Goal: Navigation & Orientation: Understand site structure

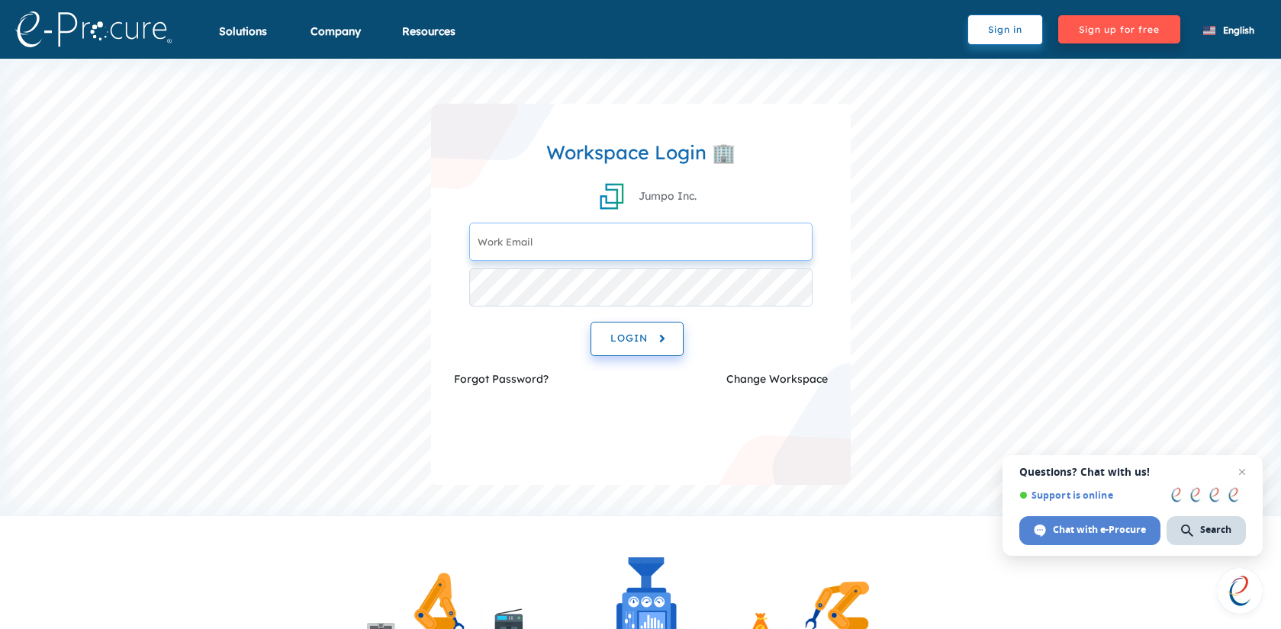
type input "[EMAIL_ADDRESS][DOMAIN_NAME]"
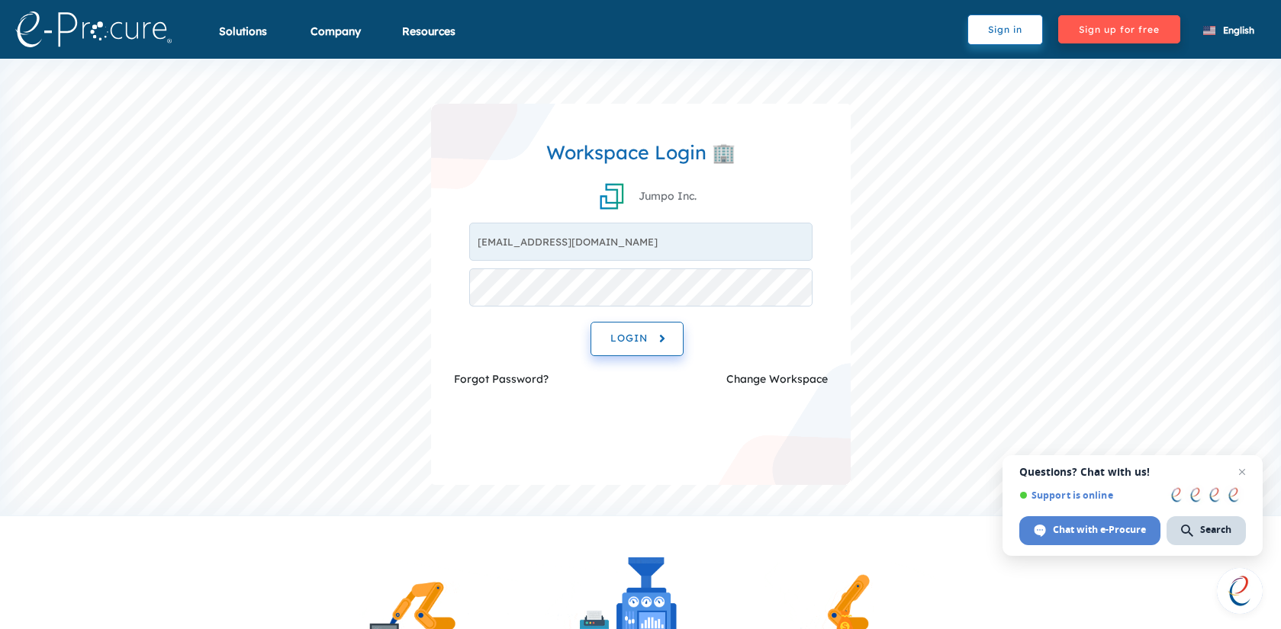
click at [626, 333] on span "LOGIN" at bounding box center [636, 339] width 53 height 18
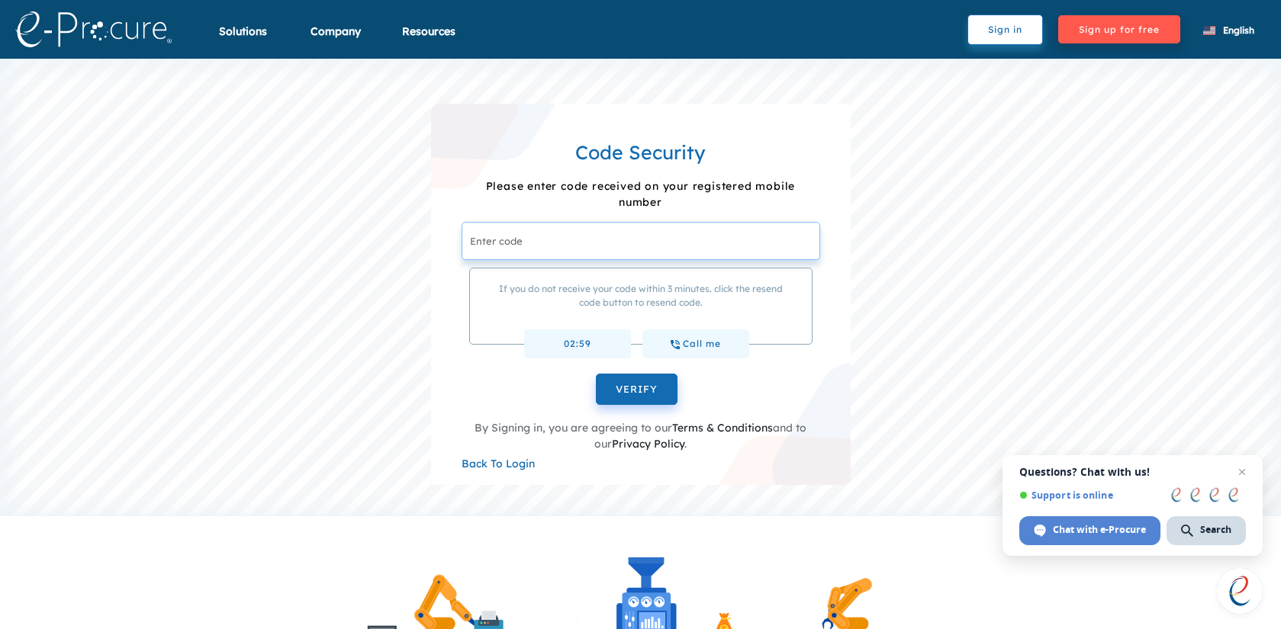
click at [568, 246] on input "text" at bounding box center [641, 241] width 359 height 38
paste input "123456"
type input "123456"
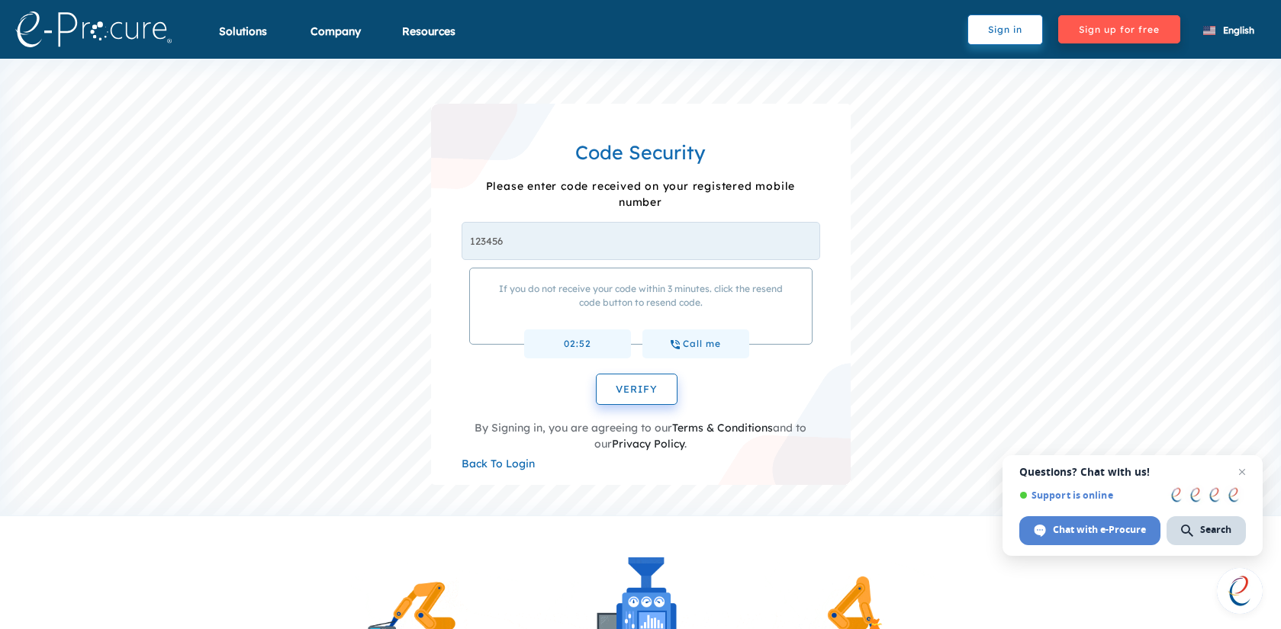
click at [627, 389] on span "VERIFY" at bounding box center [637, 389] width 42 height 12
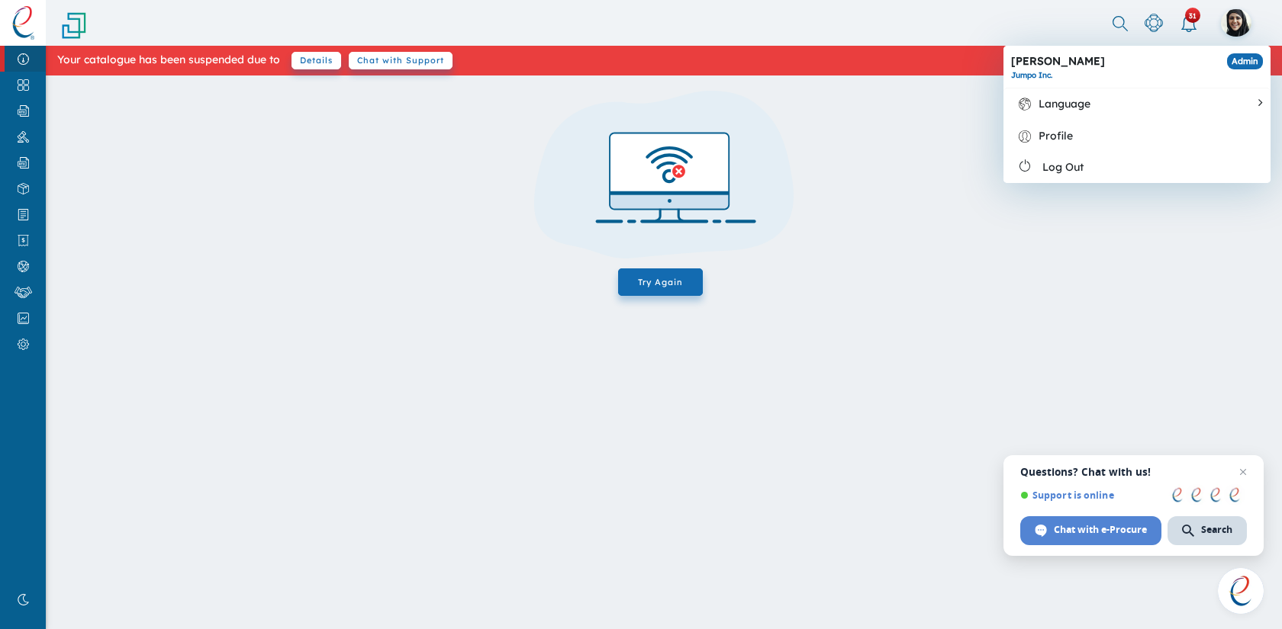
click at [1238, 18] on div at bounding box center [1236, 22] width 31 height 27
click at [1092, 175] on div "Log Out" at bounding box center [1136, 167] width 267 height 31
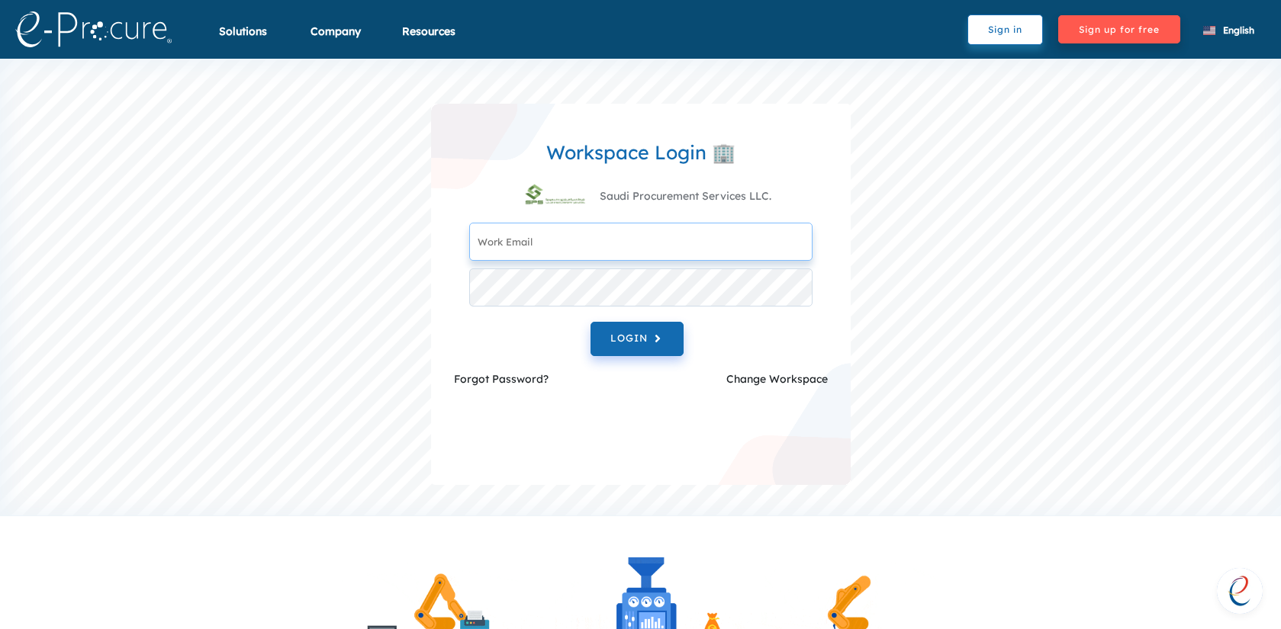
click at [619, 227] on input "text" at bounding box center [640, 242] width 343 height 38
paste input "nawaf@saudiprocure.com"
type input "nawaf@saudiprocure.com"
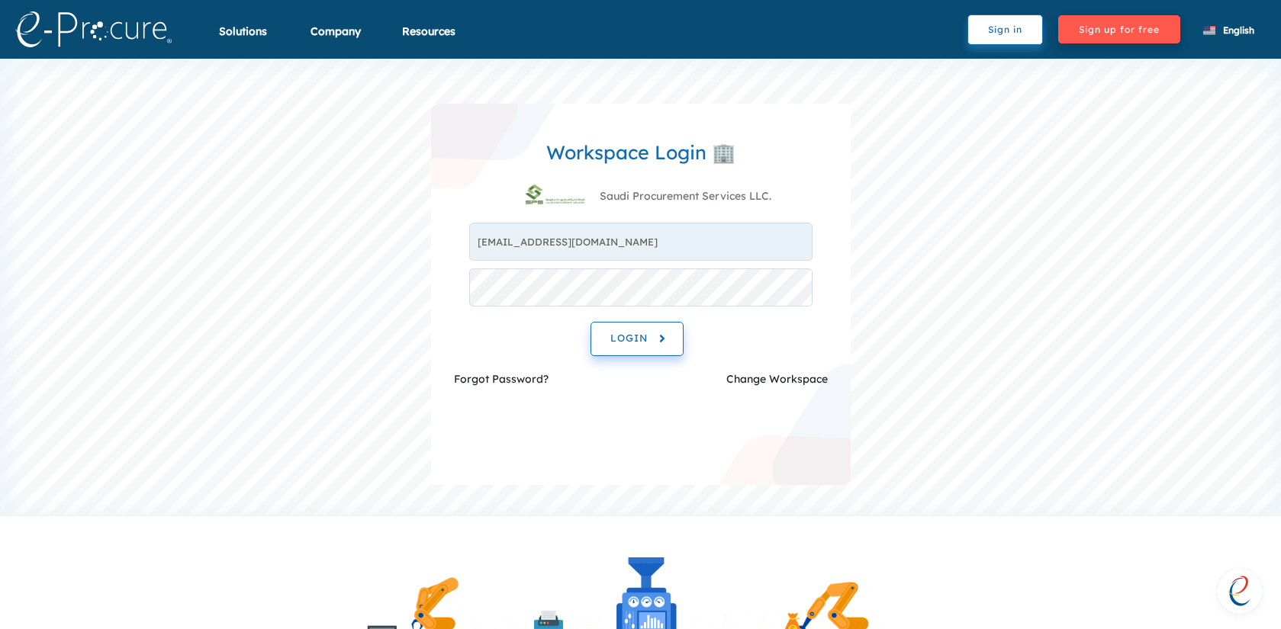
click at [645, 334] on span "LOGIN" at bounding box center [636, 339] width 53 height 18
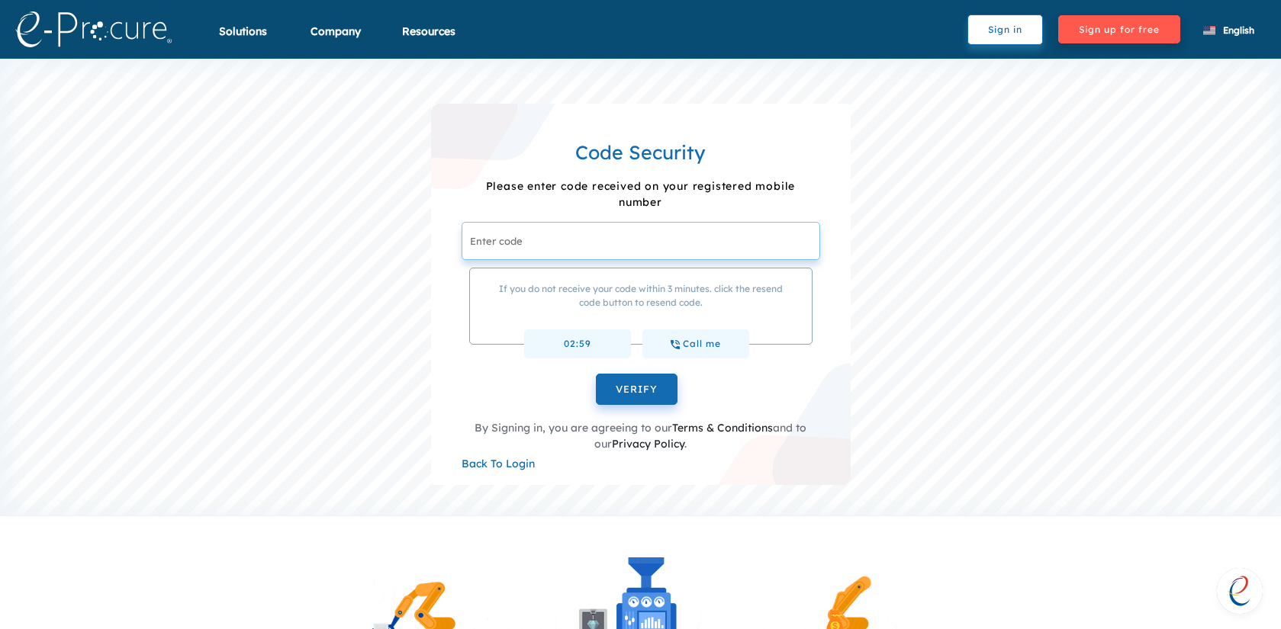
click at [595, 248] on input "text" at bounding box center [641, 241] width 359 height 38
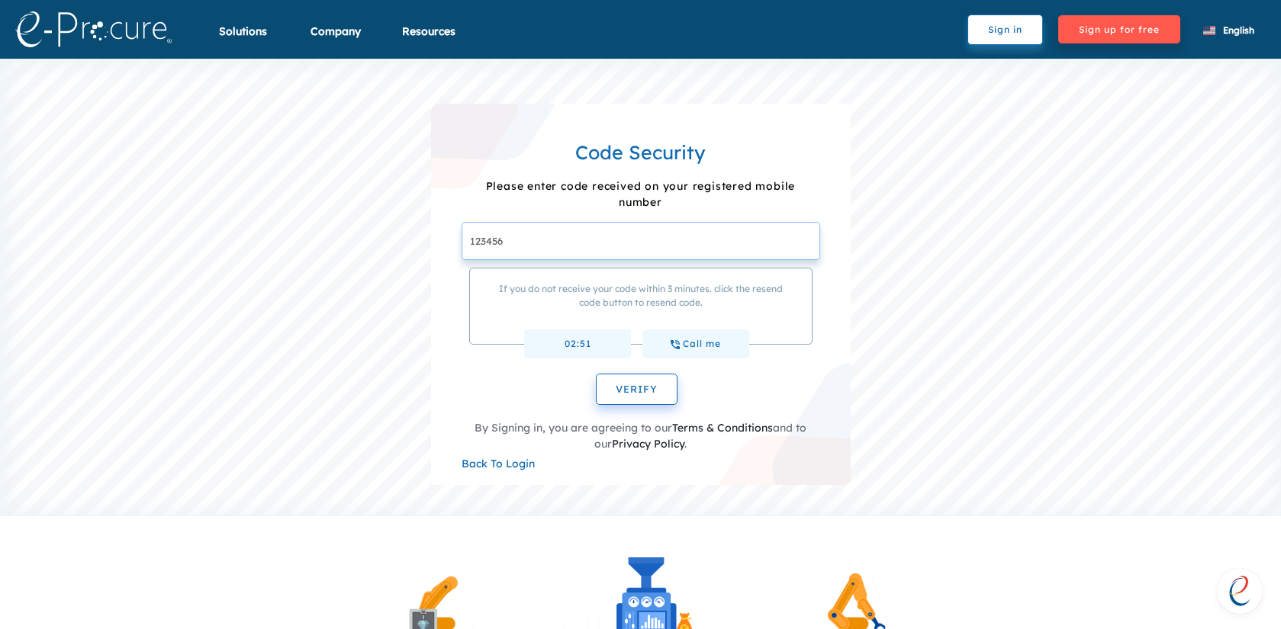
type input "123456"
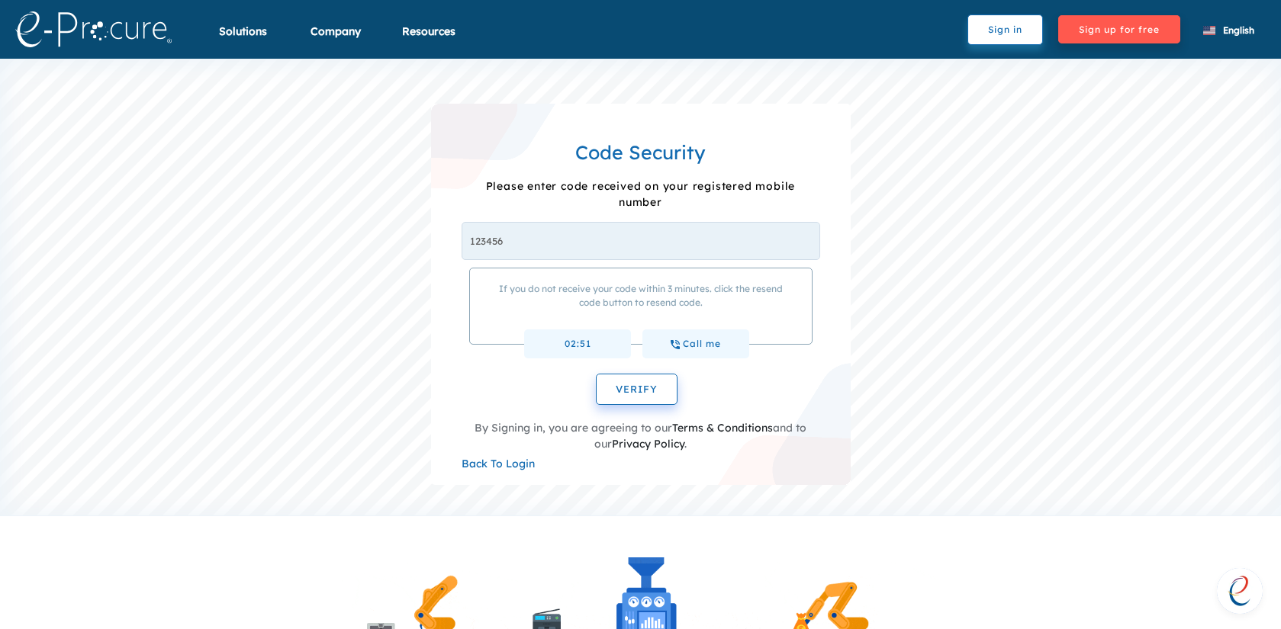
click at [635, 391] on span "VERIFY" at bounding box center [637, 389] width 42 height 12
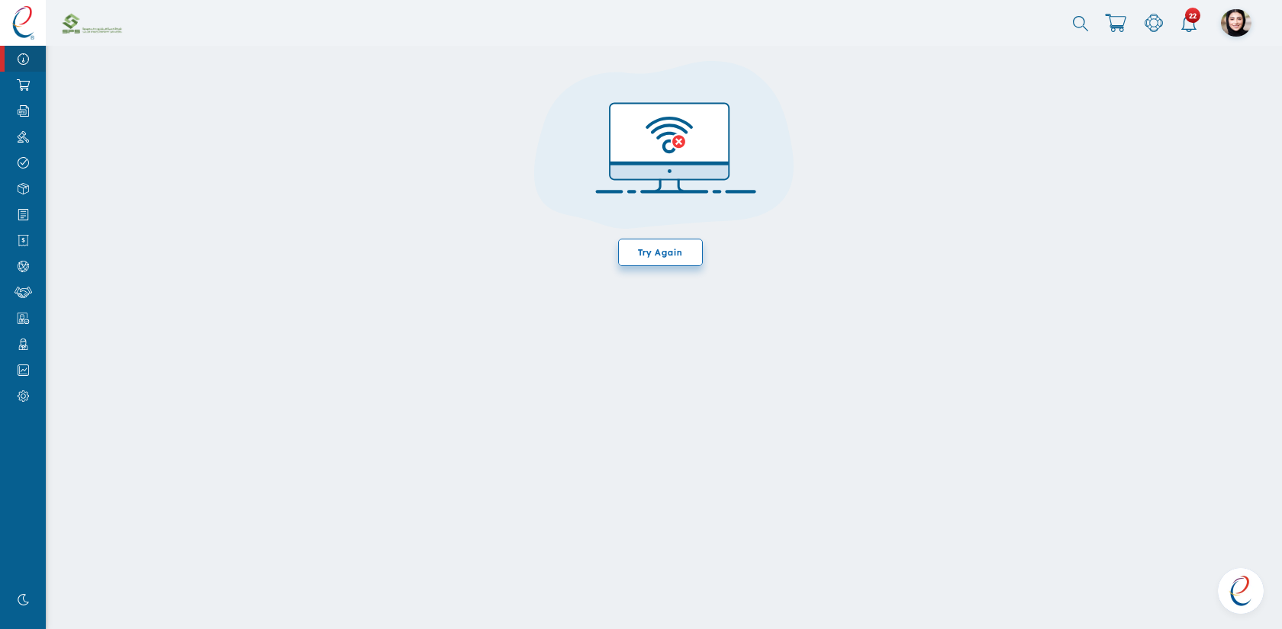
click at [647, 251] on span "Try Again" at bounding box center [660, 252] width 85 height 27
click at [27, 86] on img at bounding box center [23, 84] width 34 height 11
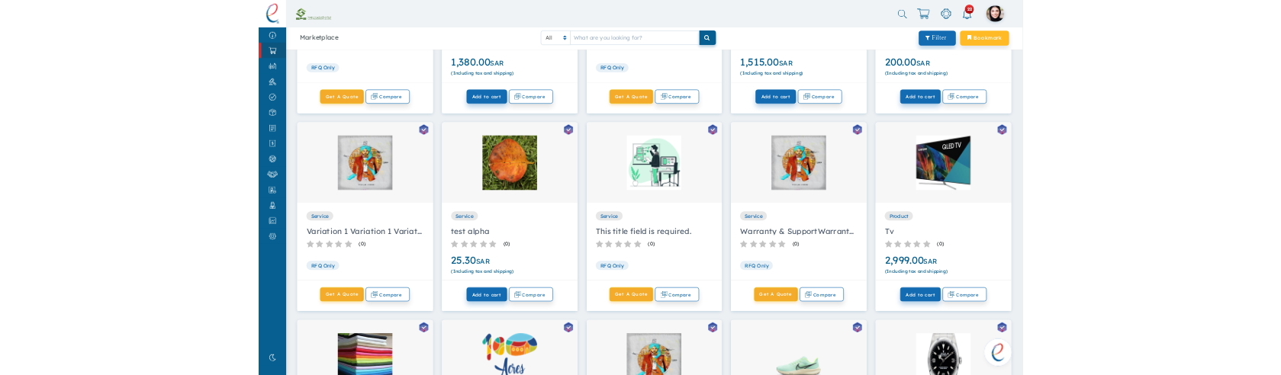
scroll to position [3290, 0]
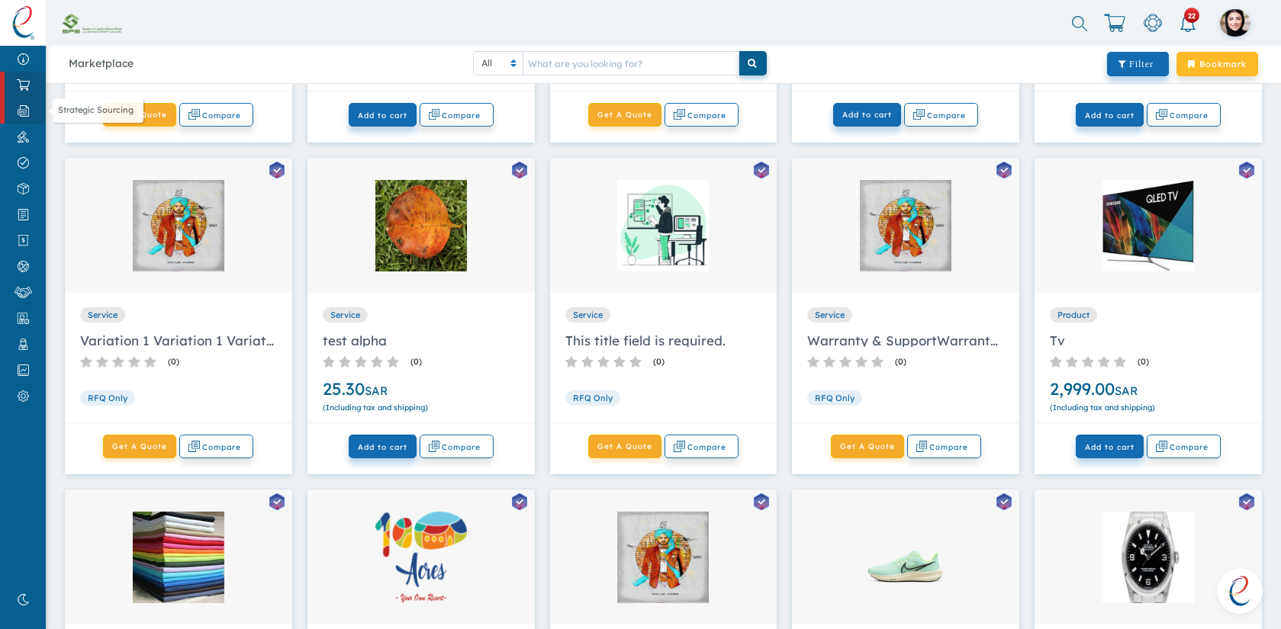
click at [22, 111] on img at bounding box center [23, 110] width 34 height 11
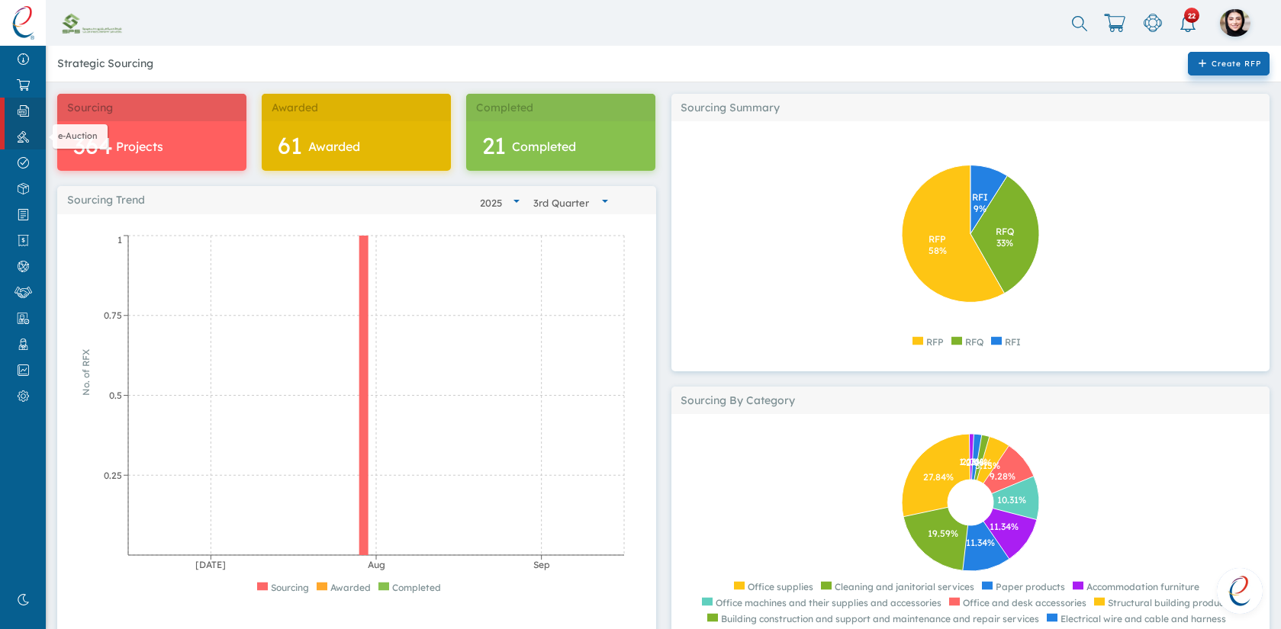
click at [23, 138] on img at bounding box center [23, 136] width 34 height 11
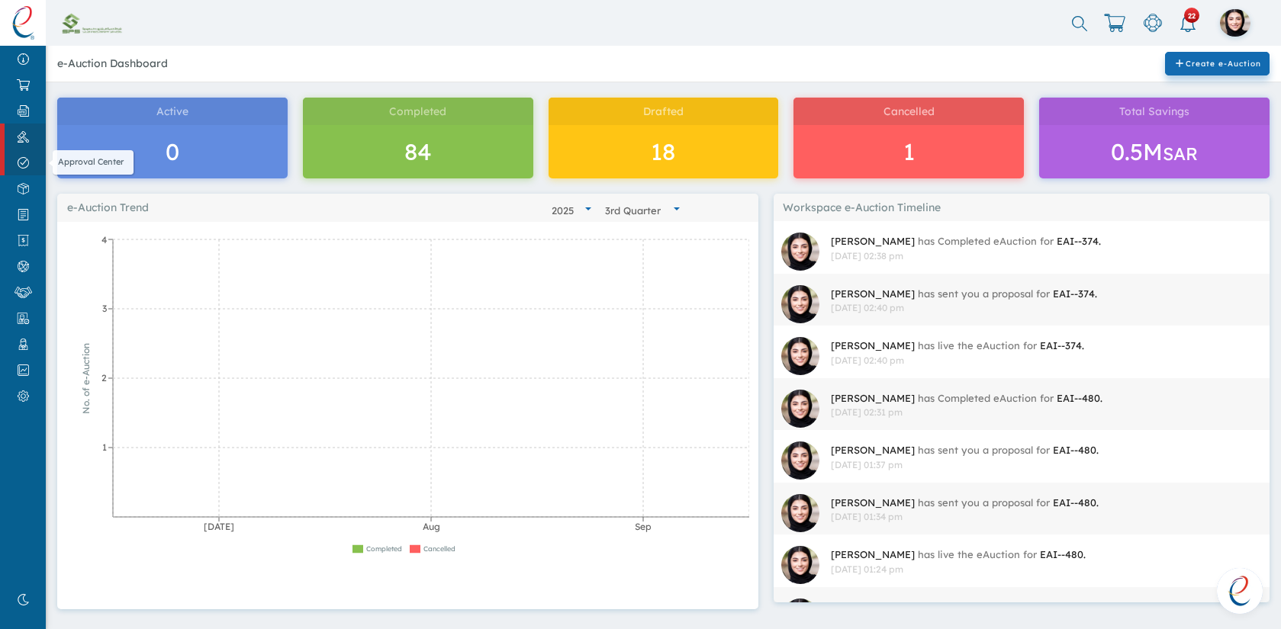
click at [22, 166] on img at bounding box center [23, 162] width 34 height 11
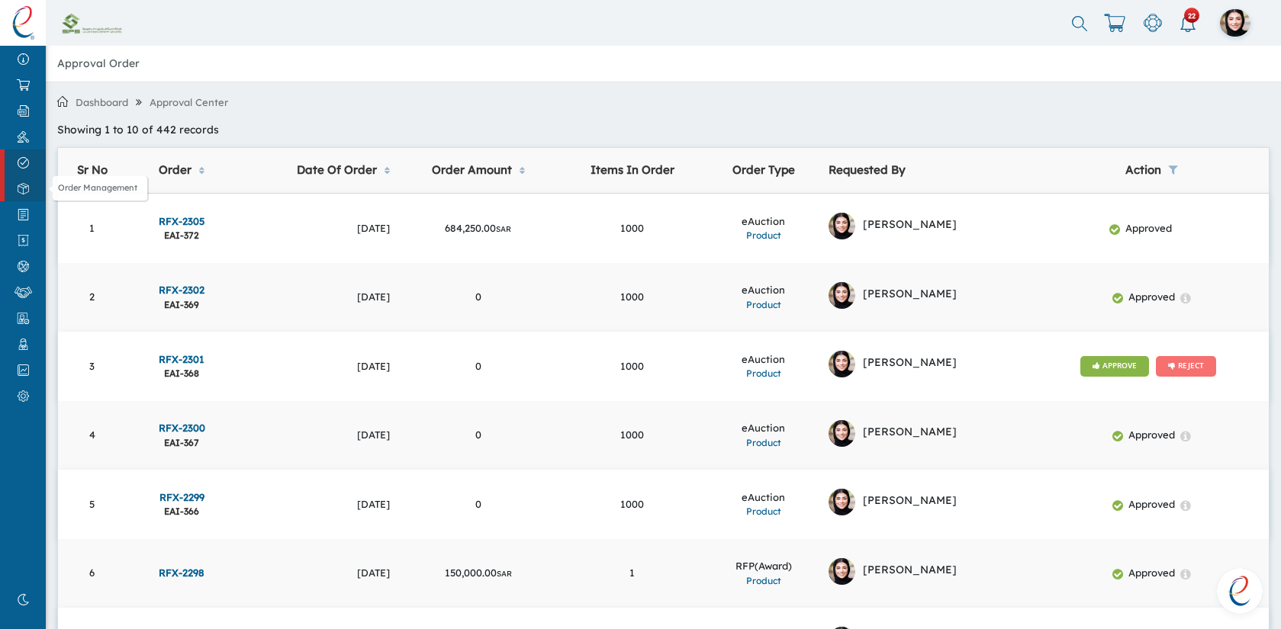
click at [22, 195] on link "Order Management" at bounding box center [23, 188] width 46 height 26
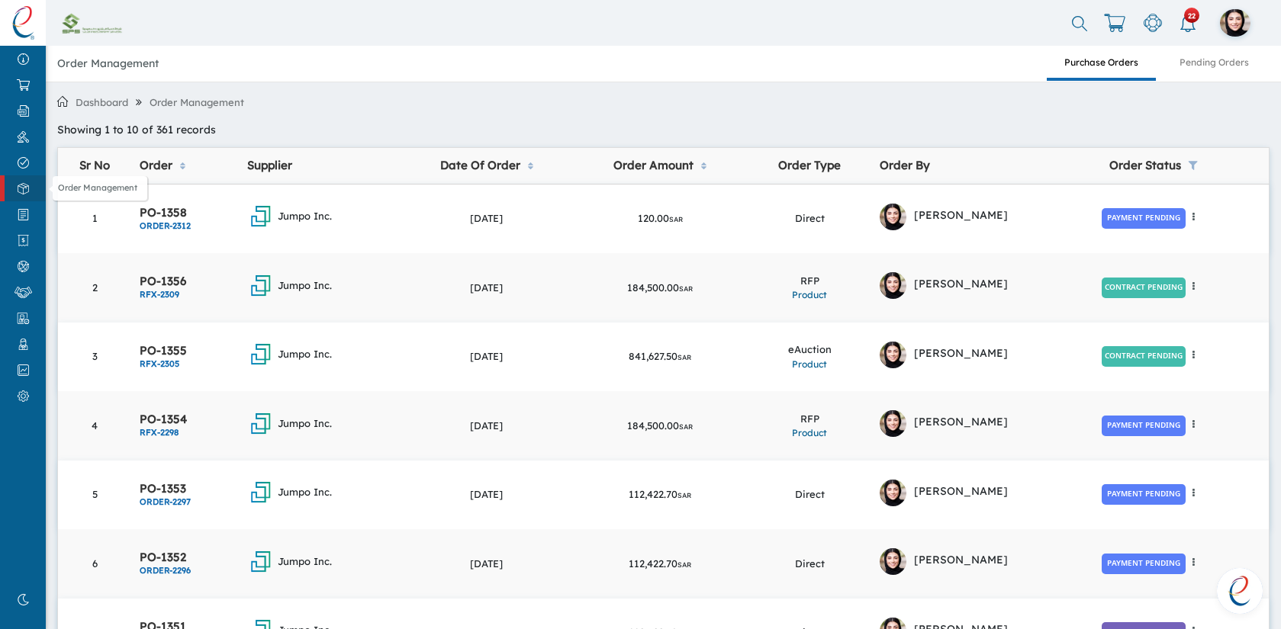
click at [24, 195] on link "Order Management" at bounding box center [23, 188] width 46 height 26
click at [24, 214] on img at bounding box center [23, 214] width 34 height 11
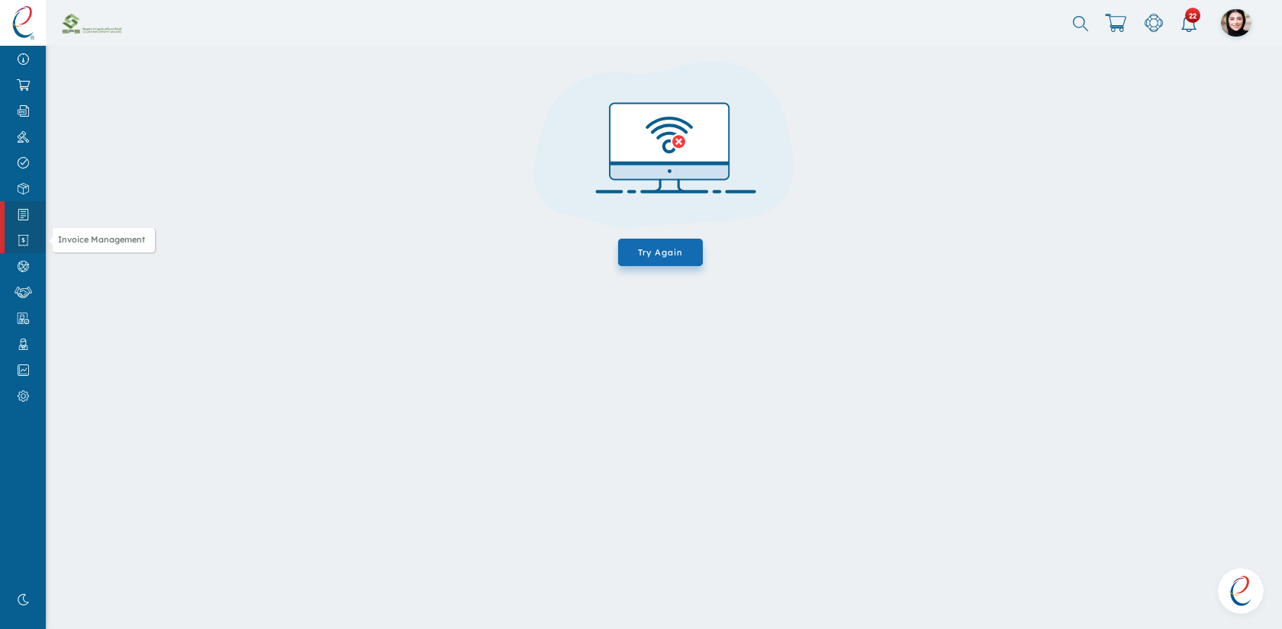
click at [23, 236] on img at bounding box center [23, 240] width 34 height 11
click at [23, 258] on link "Supplier Network" at bounding box center [23, 266] width 46 height 26
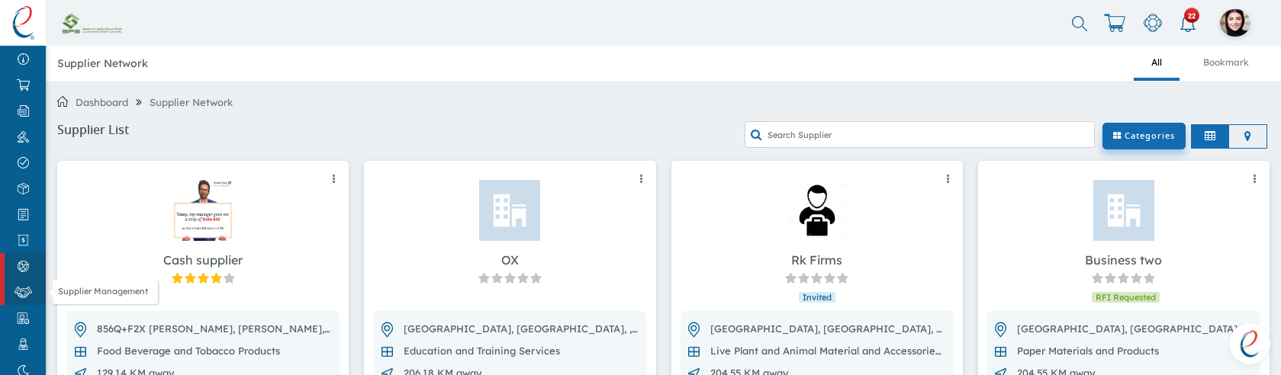
click at [19, 294] on img at bounding box center [23, 292] width 34 height 11
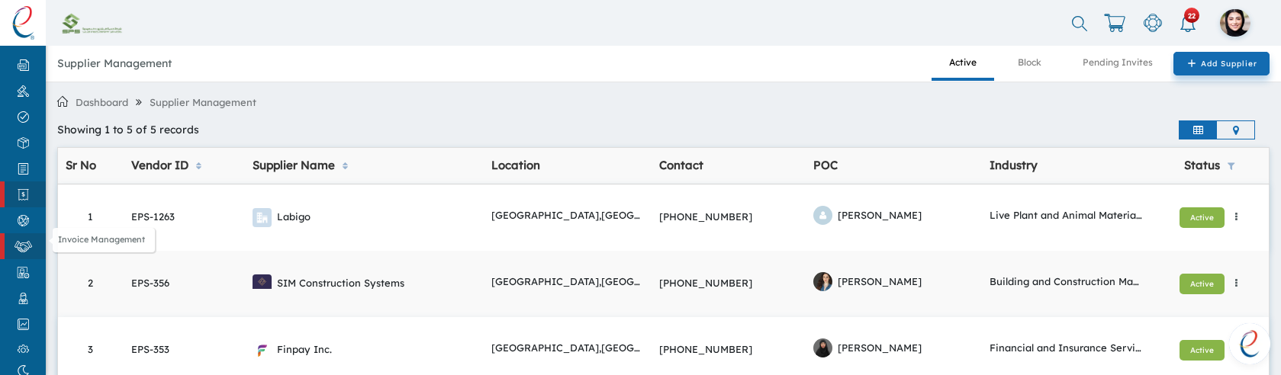
scroll to position [47, 0]
click at [25, 280] on link "Expert Network" at bounding box center [23, 272] width 46 height 26
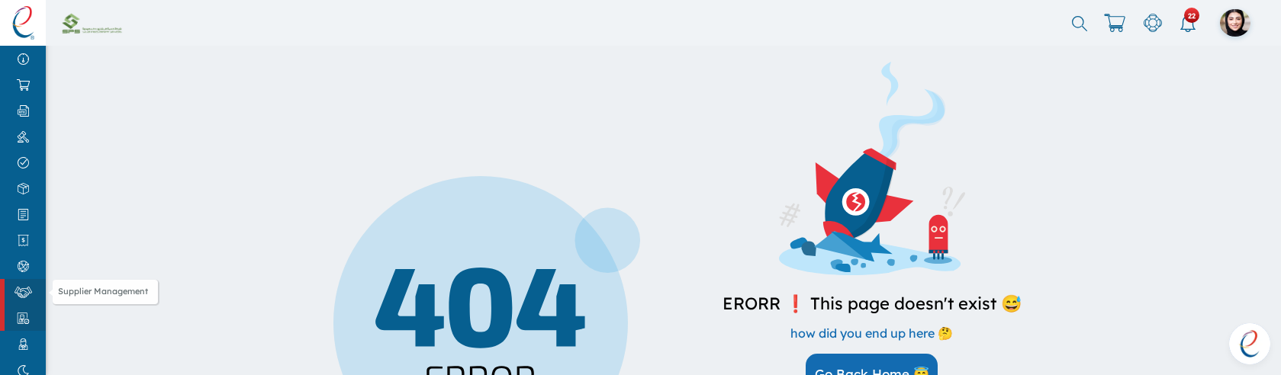
click at [25, 296] on img at bounding box center [23, 292] width 34 height 11
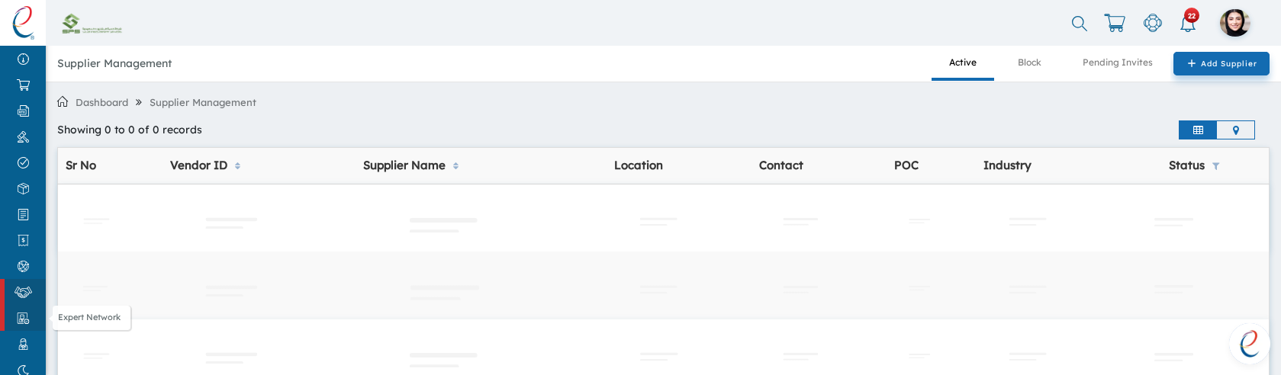
click at [25, 320] on img at bounding box center [23, 318] width 34 height 11
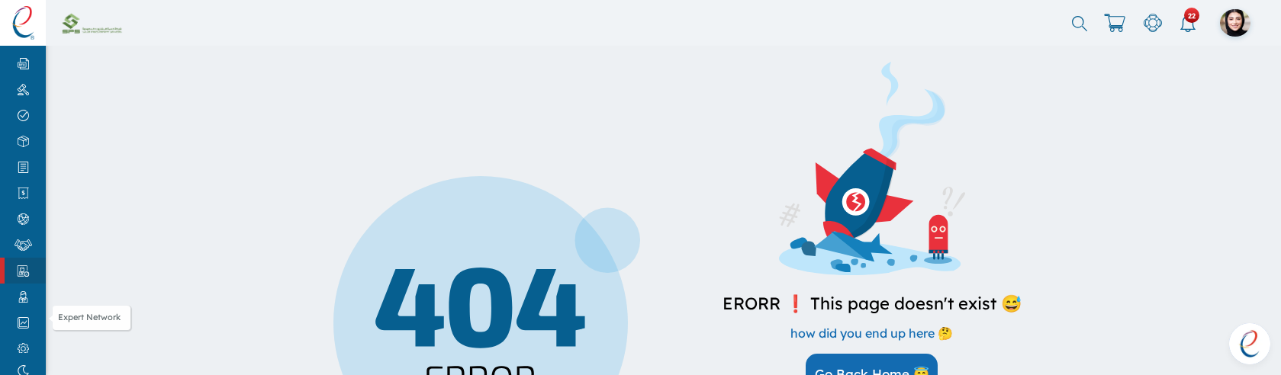
scroll to position [53, 0]
click at [22, 298] on link "Expert Management" at bounding box center [23, 291] width 46 height 26
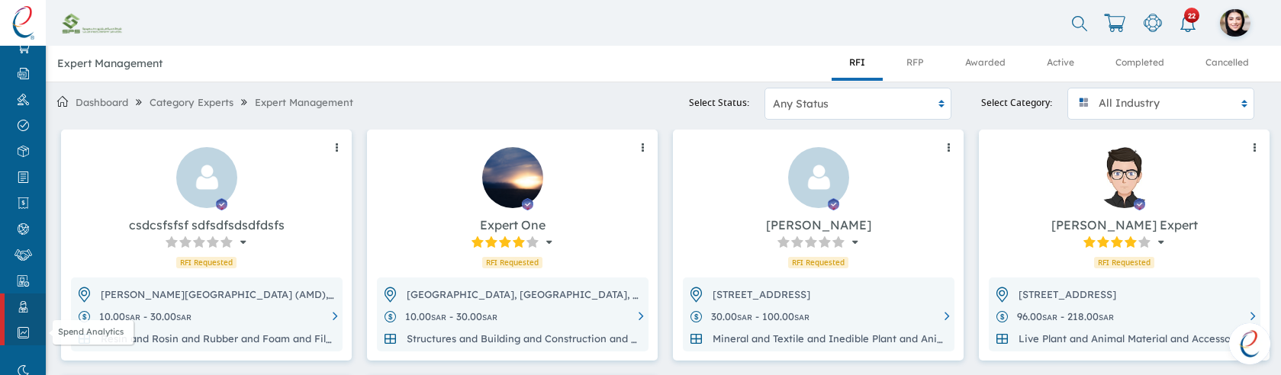
scroll to position [55, 0]
click at [24, 320] on img at bounding box center [23, 315] width 34 height 11
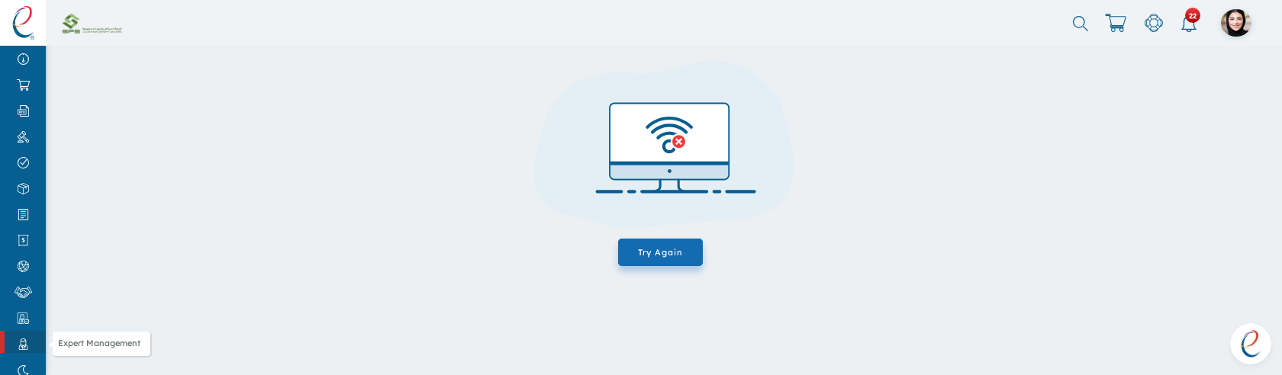
click at [25, 343] on img at bounding box center [23, 344] width 34 height 11
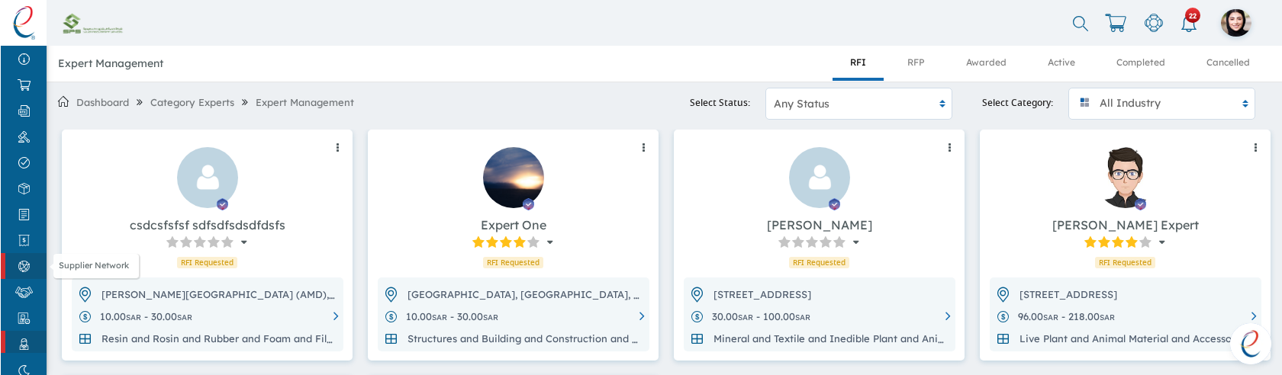
scroll to position [55, 0]
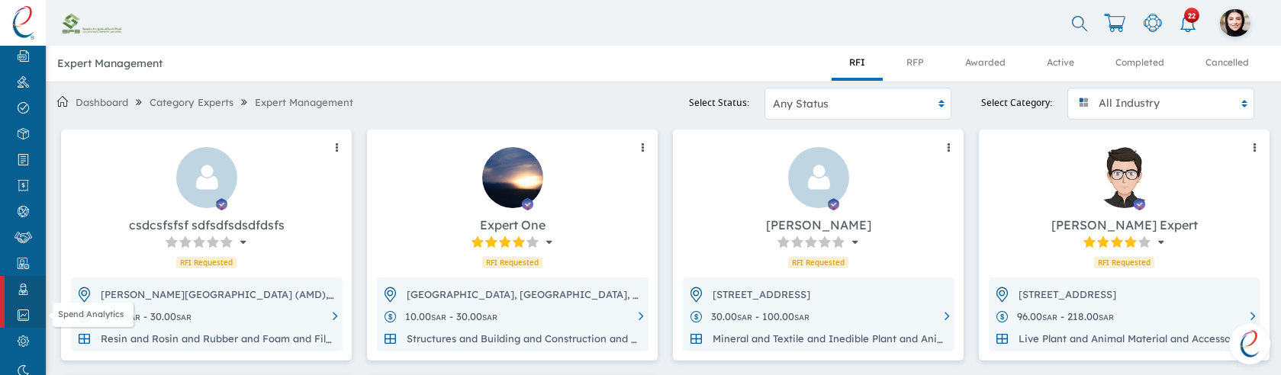
click at [21, 317] on img at bounding box center [23, 315] width 34 height 11
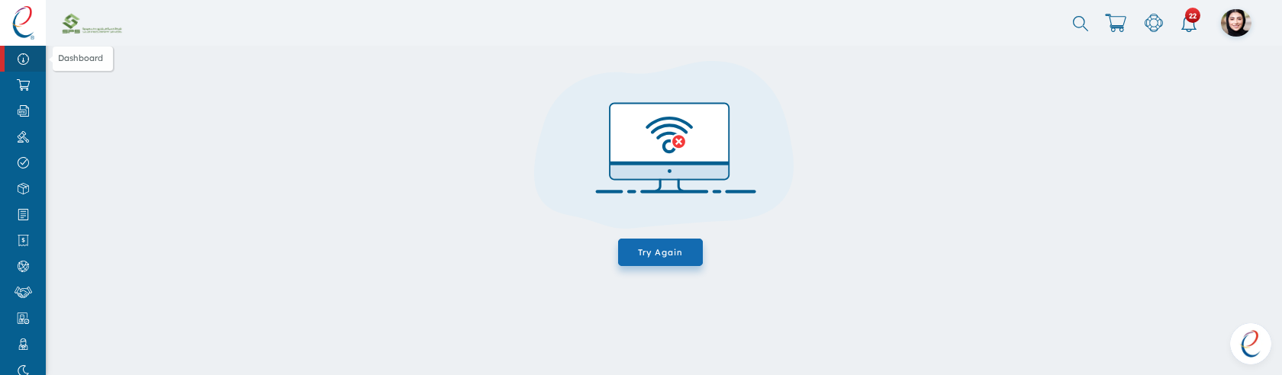
click at [27, 66] on link "Dashboard" at bounding box center [23, 59] width 46 height 26
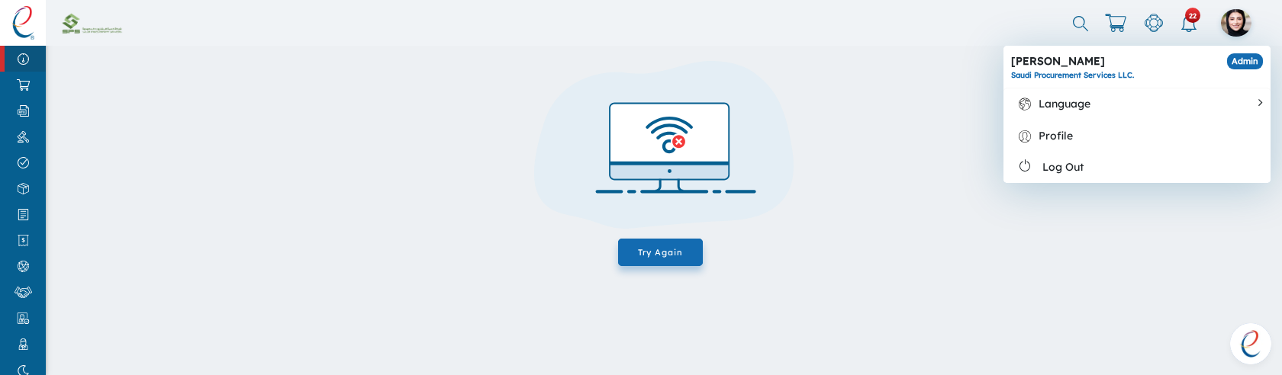
click at [1231, 21] on div at bounding box center [1236, 22] width 31 height 27
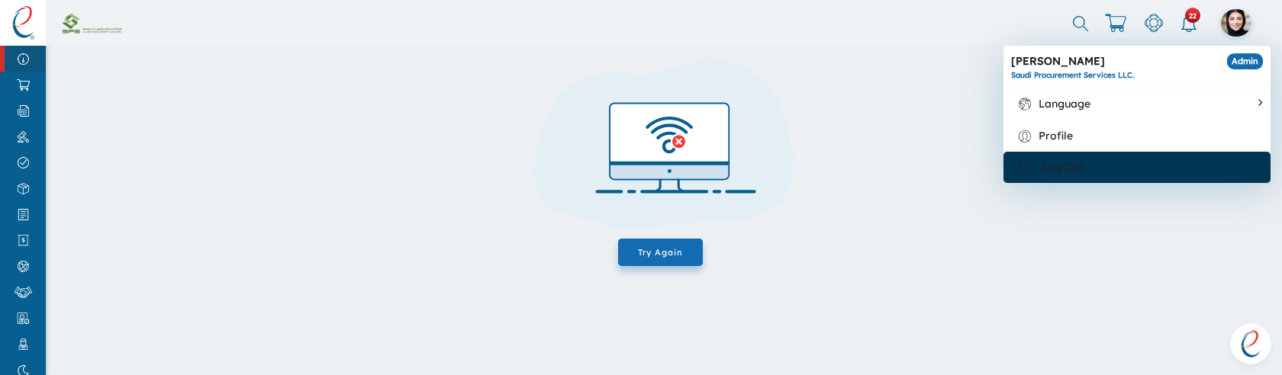
click at [1102, 169] on div at bounding box center [1169, 167] width 172 height 16
